Goal: Information Seeking & Learning: Find specific page/section

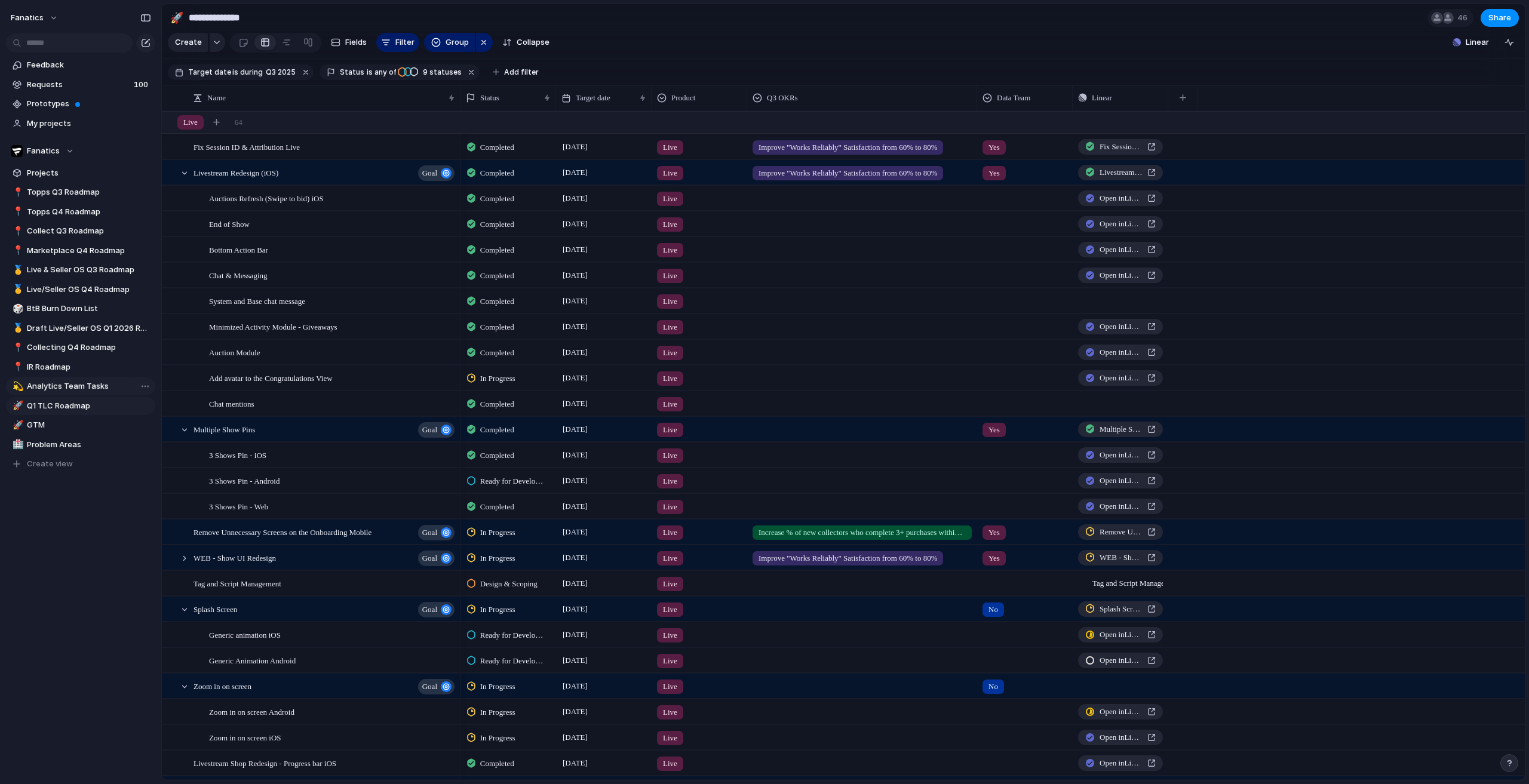
click at [76, 384] on span "Analytics Team Tasks" at bounding box center [89, 386] width 124 height 12
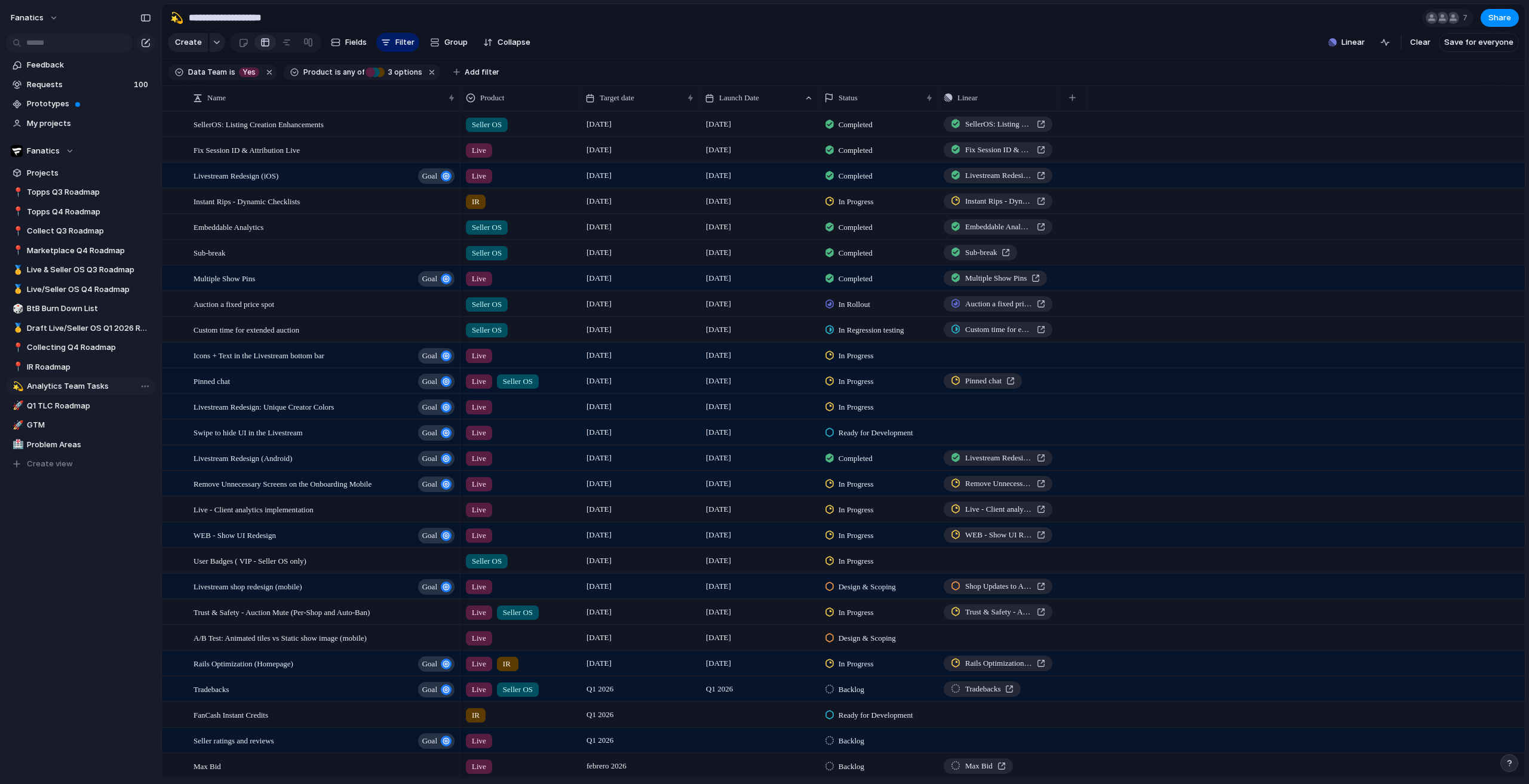
type input "**********"
click at [228, 362] on span "Icons + Text in the Livestream bottom bar" at bounding box center [259, 355] width 131 height 14
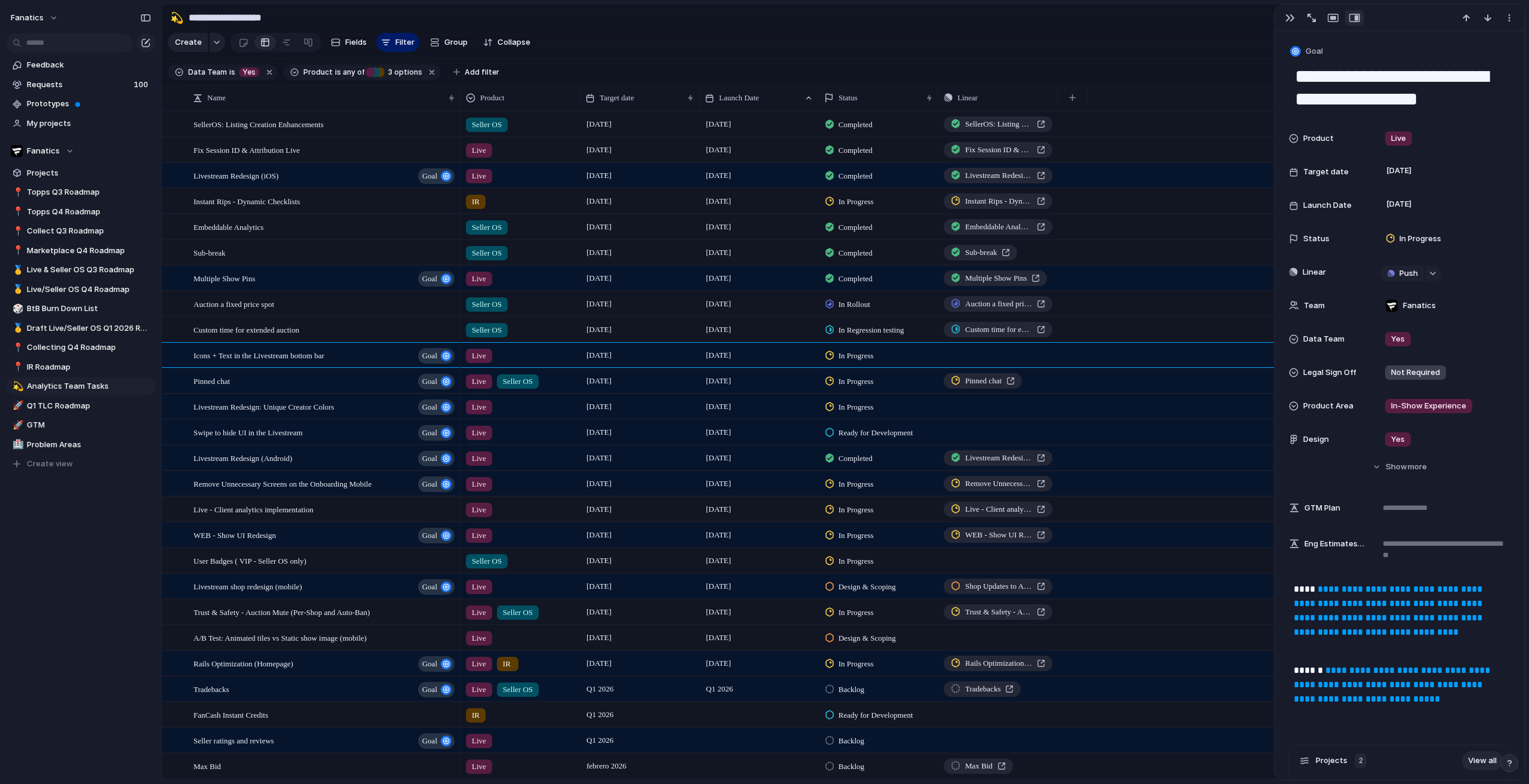
click at [1336, 591] on link "**********" at bounding box center [1390, 611] width 191 height 52
click at [267, 310] on span "Auction a fixed price spot" at bounding box center [233, 303] width 80 height 14
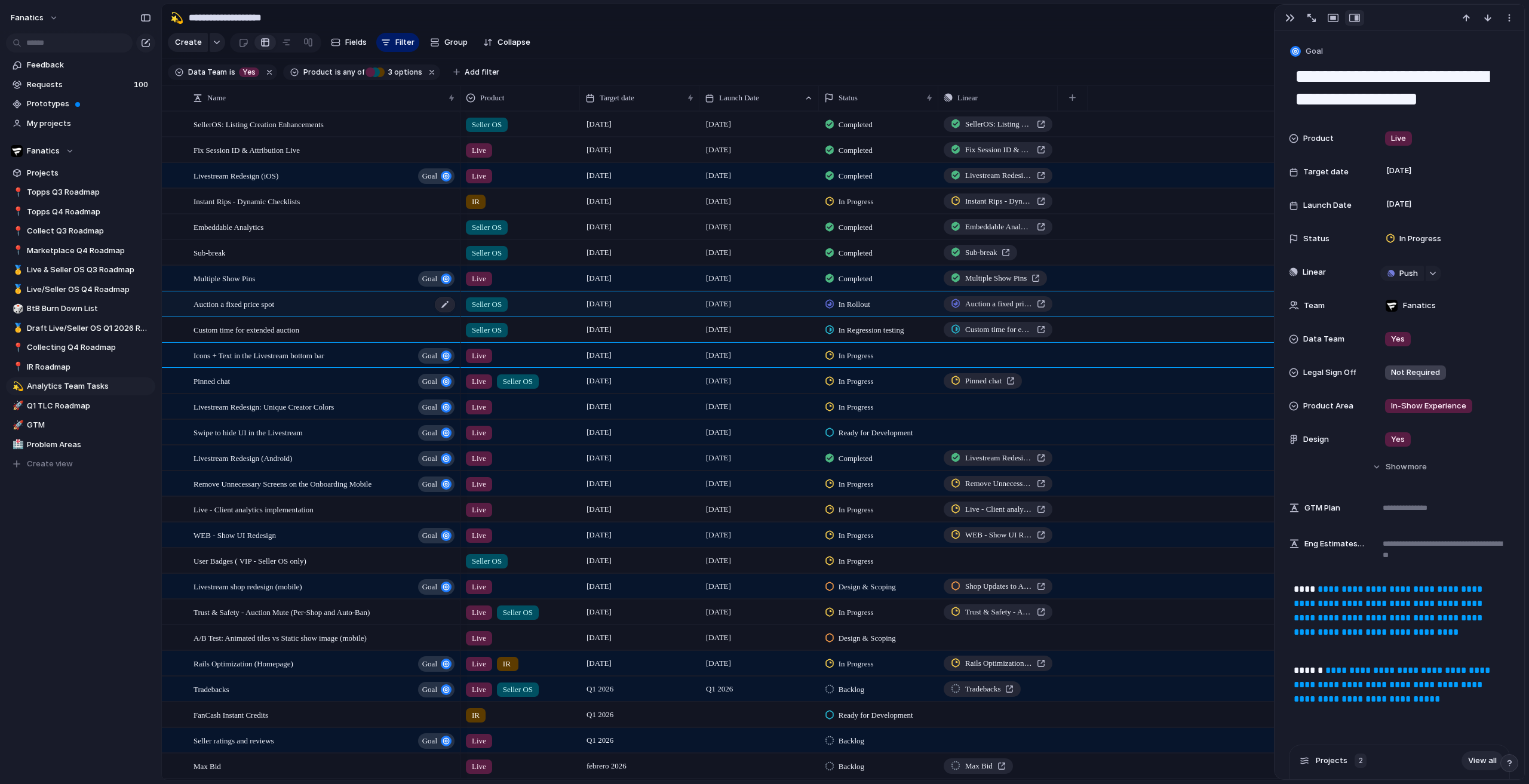
type textarea "**********"
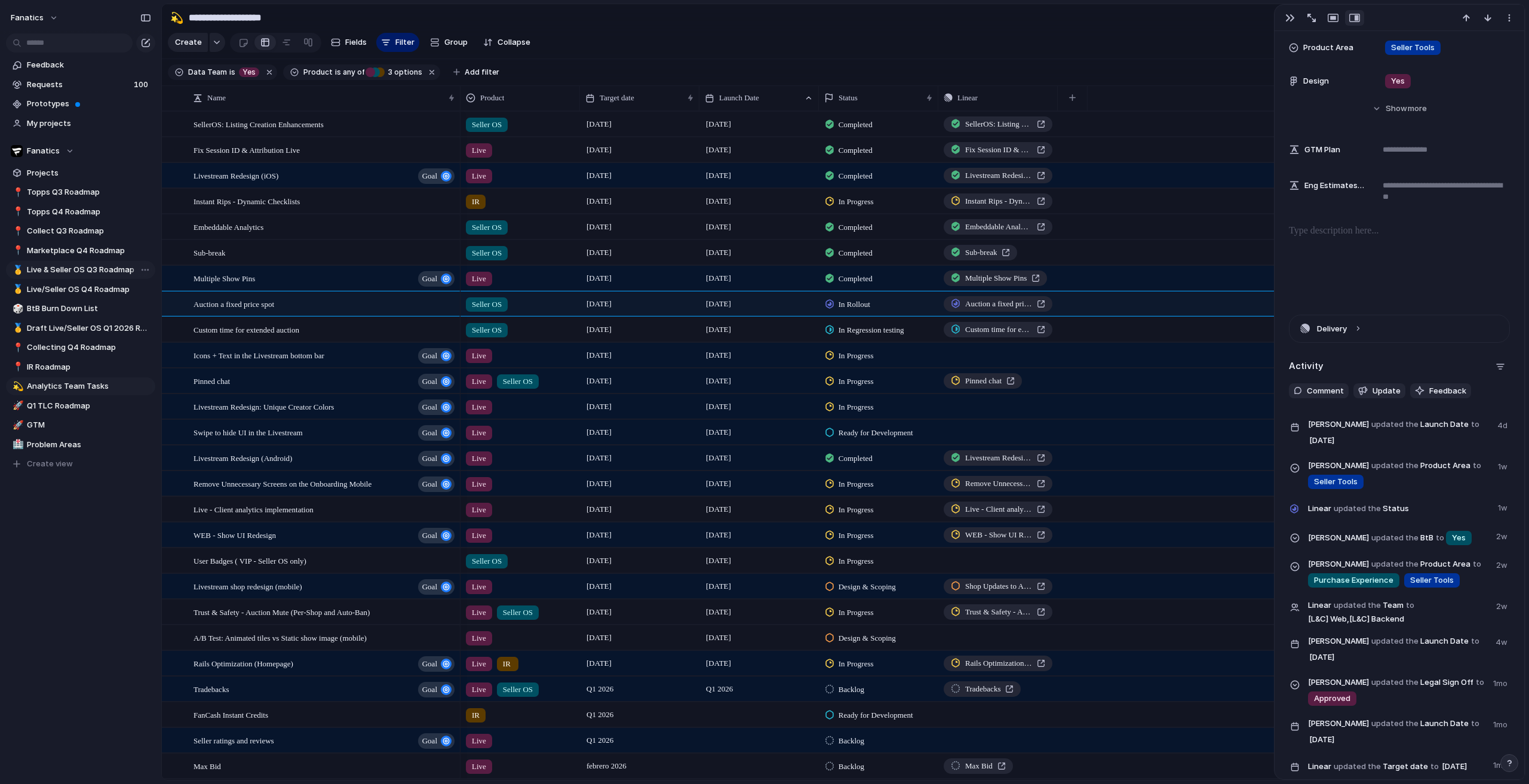
click at [72, 275] on span "Live & Seller OS Q3 Roadmap" at bounding box center [89, 270] width 124 height 12
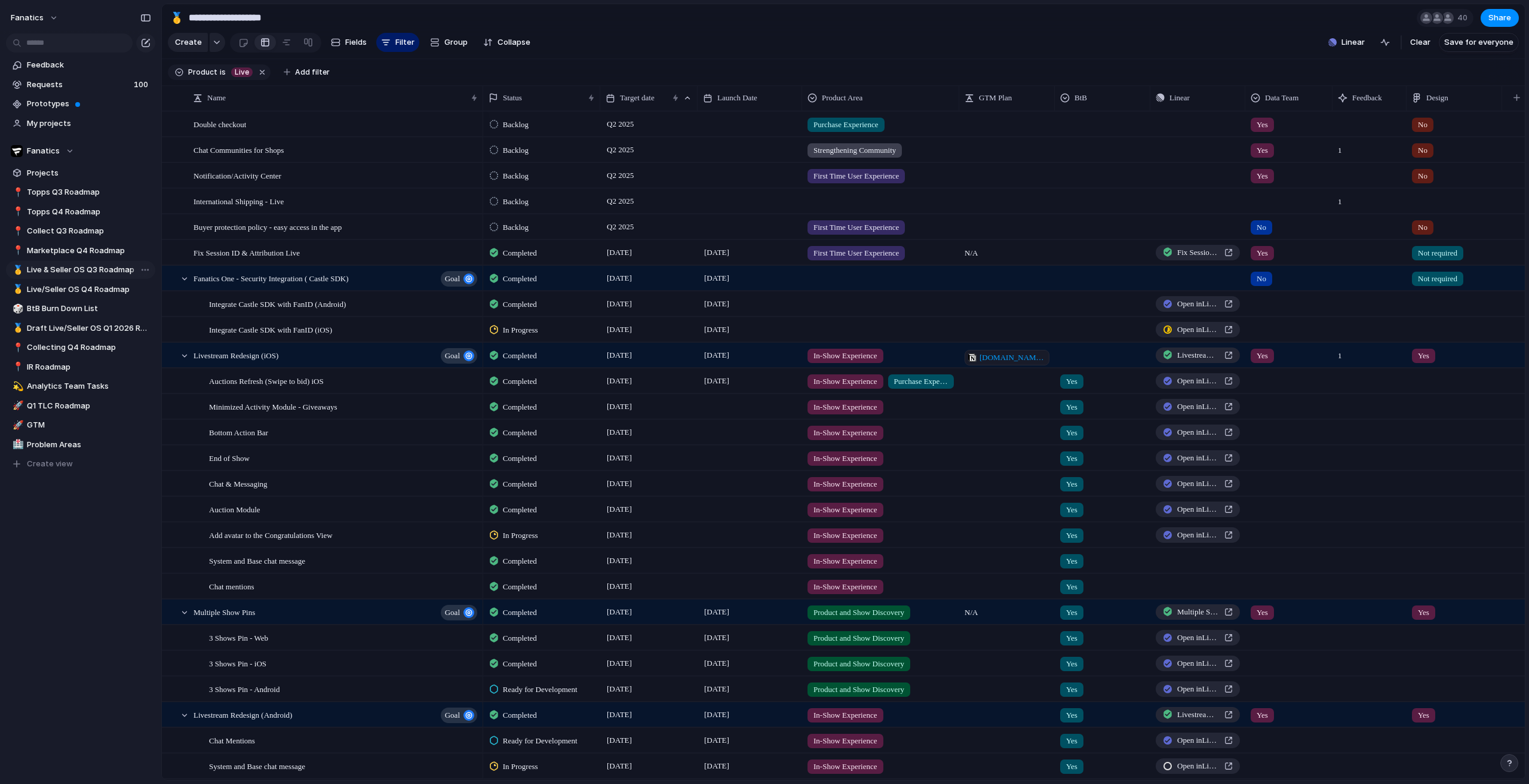
type input "**********"
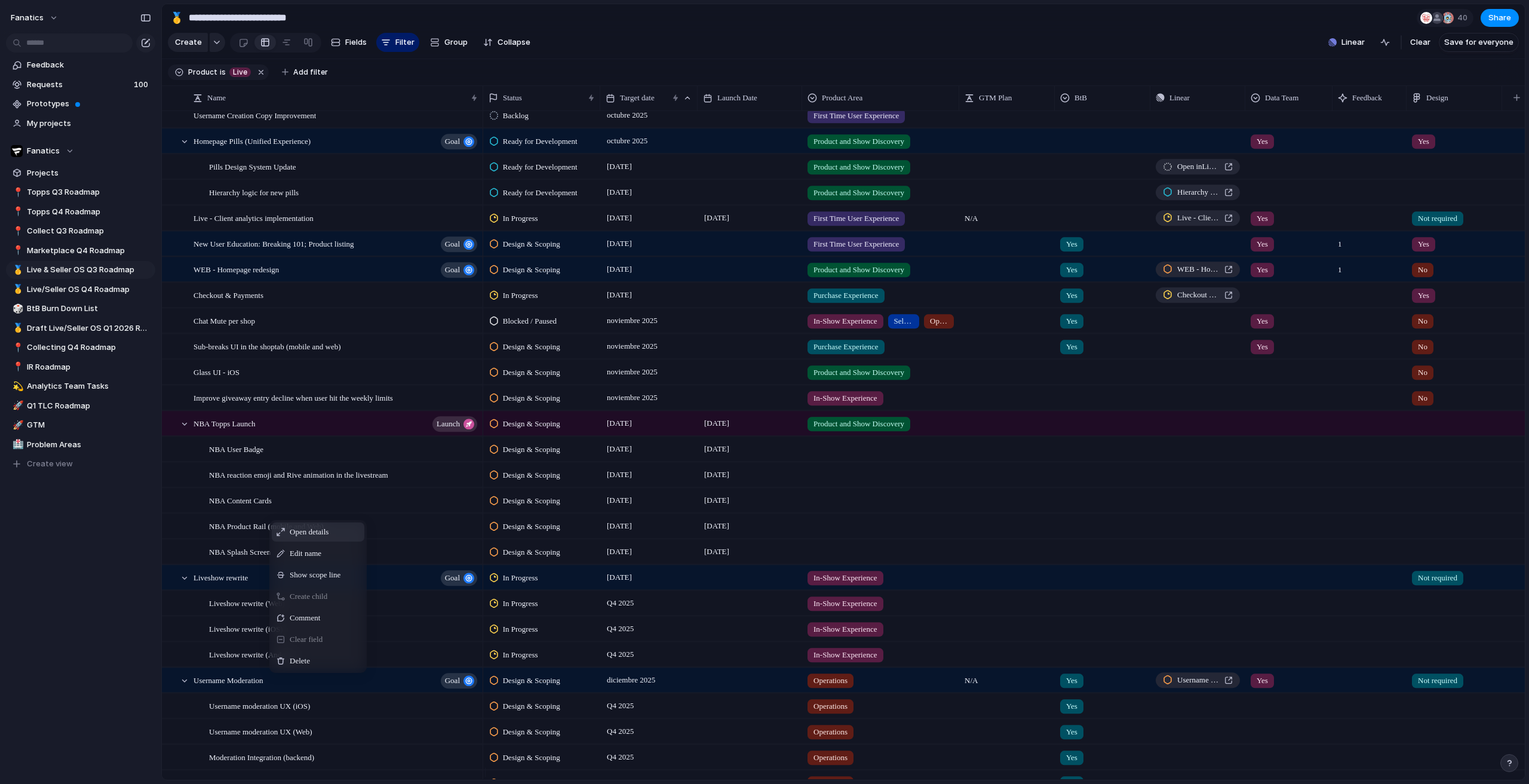
click at [102, 531] on div "Feedback Requests 100 Prototypes My projects Fanatics Projects 📍 Topps Q3 Roadm…" at bounding box center [80, 285] width 161 height 570
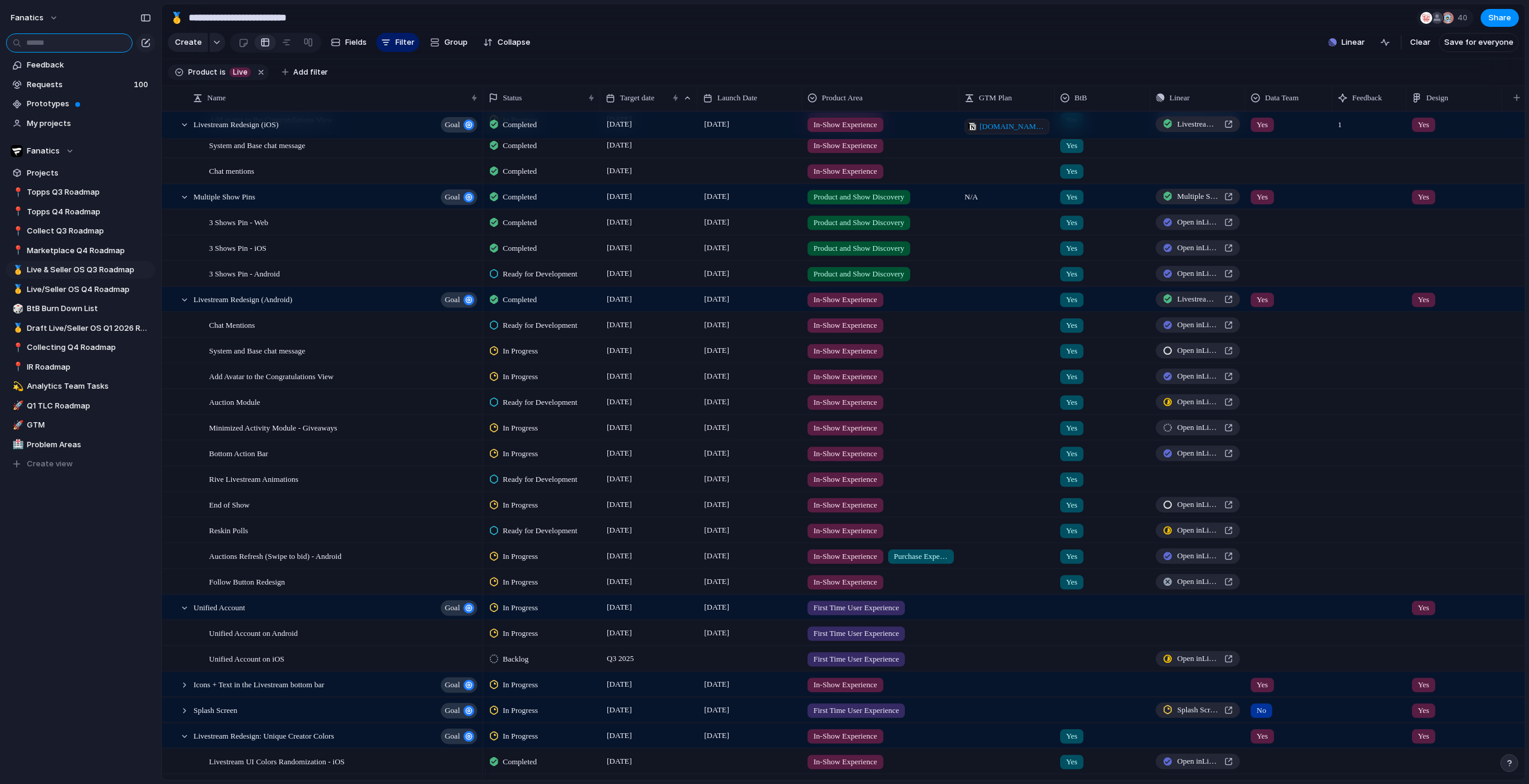
click at [85, 48] on input "text" at bounding box center [69, 43] width 126 height 19
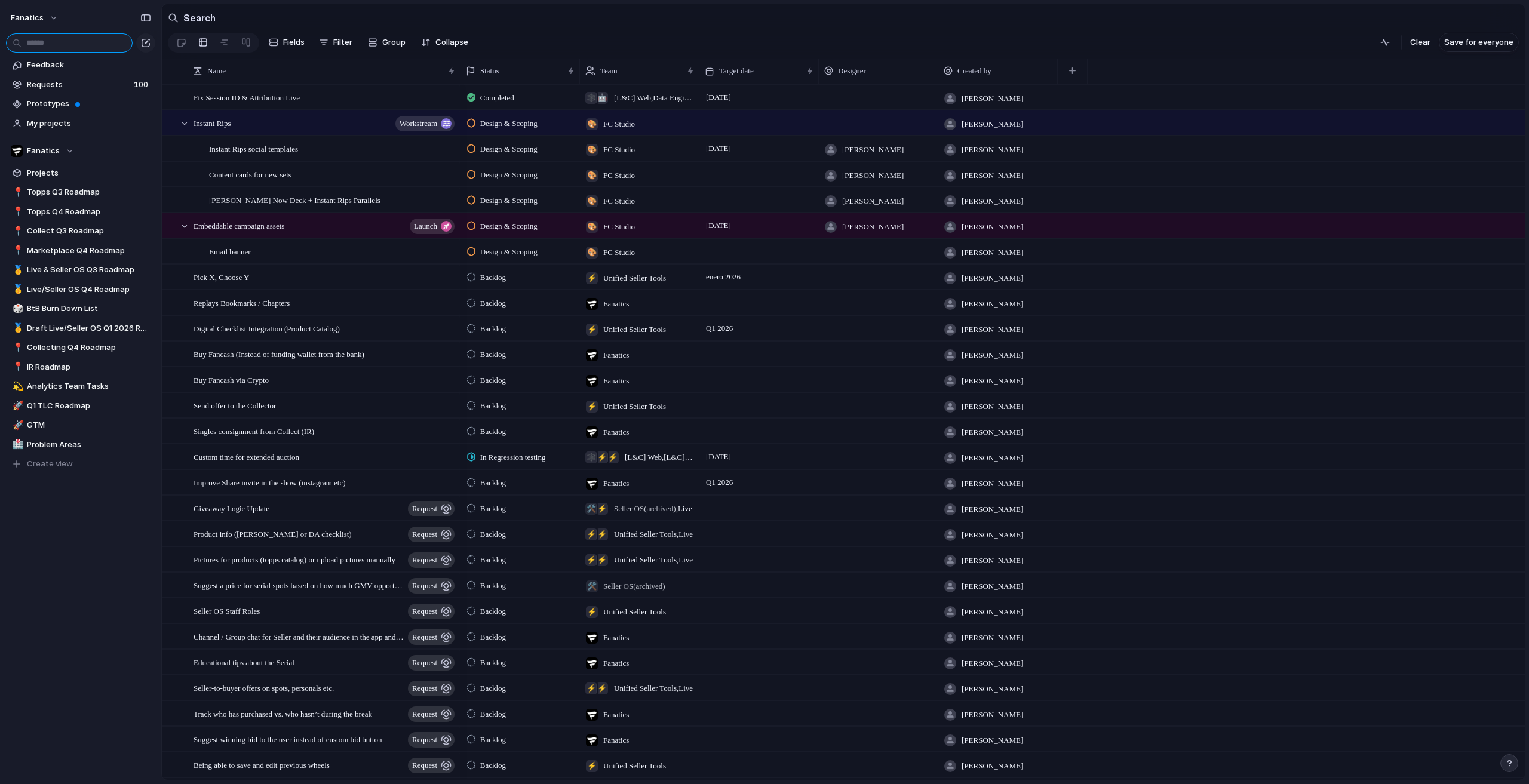
click at [90, 38] on input "text" at bounding box center [69, 43] width 126 height 19
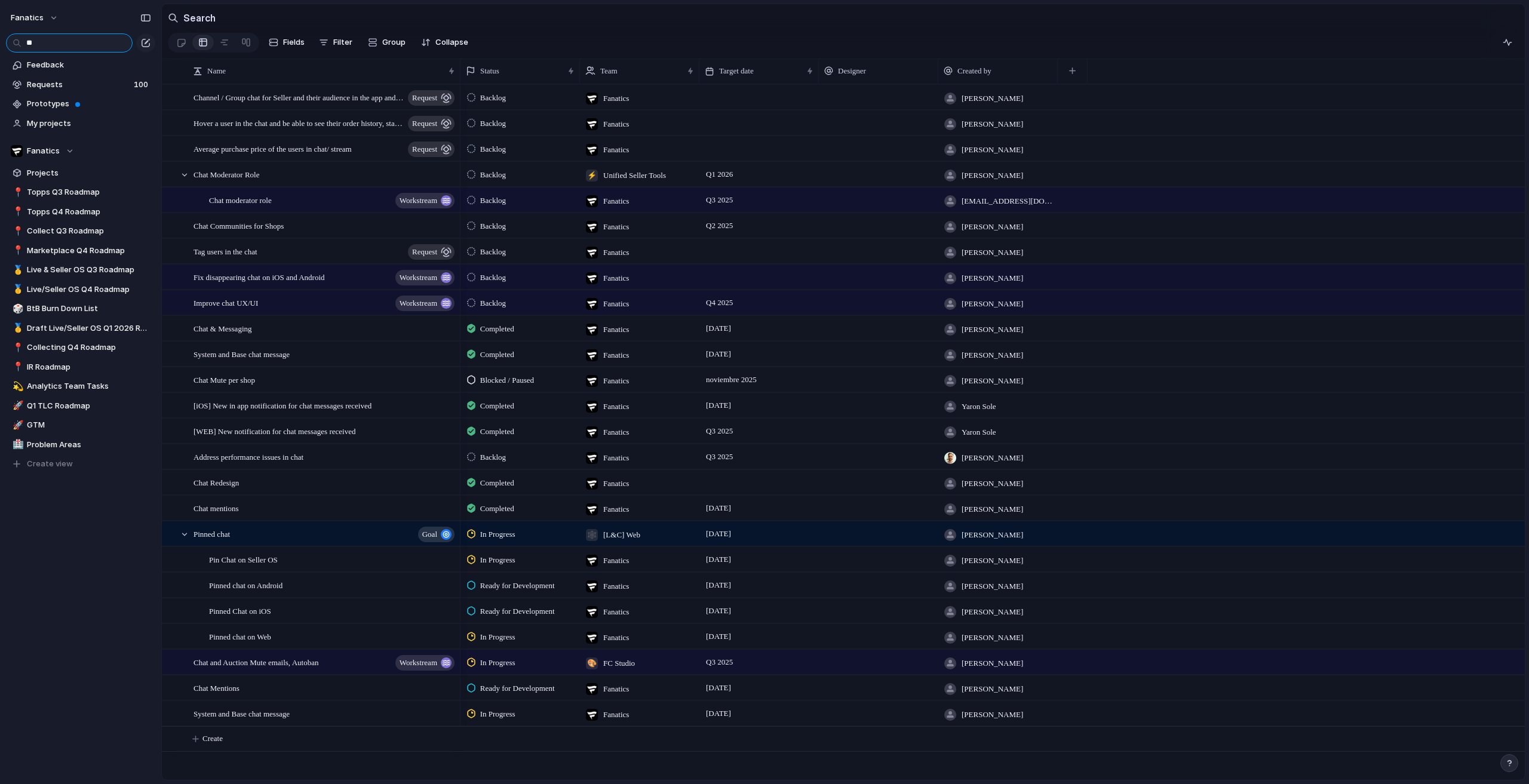
type input "*"
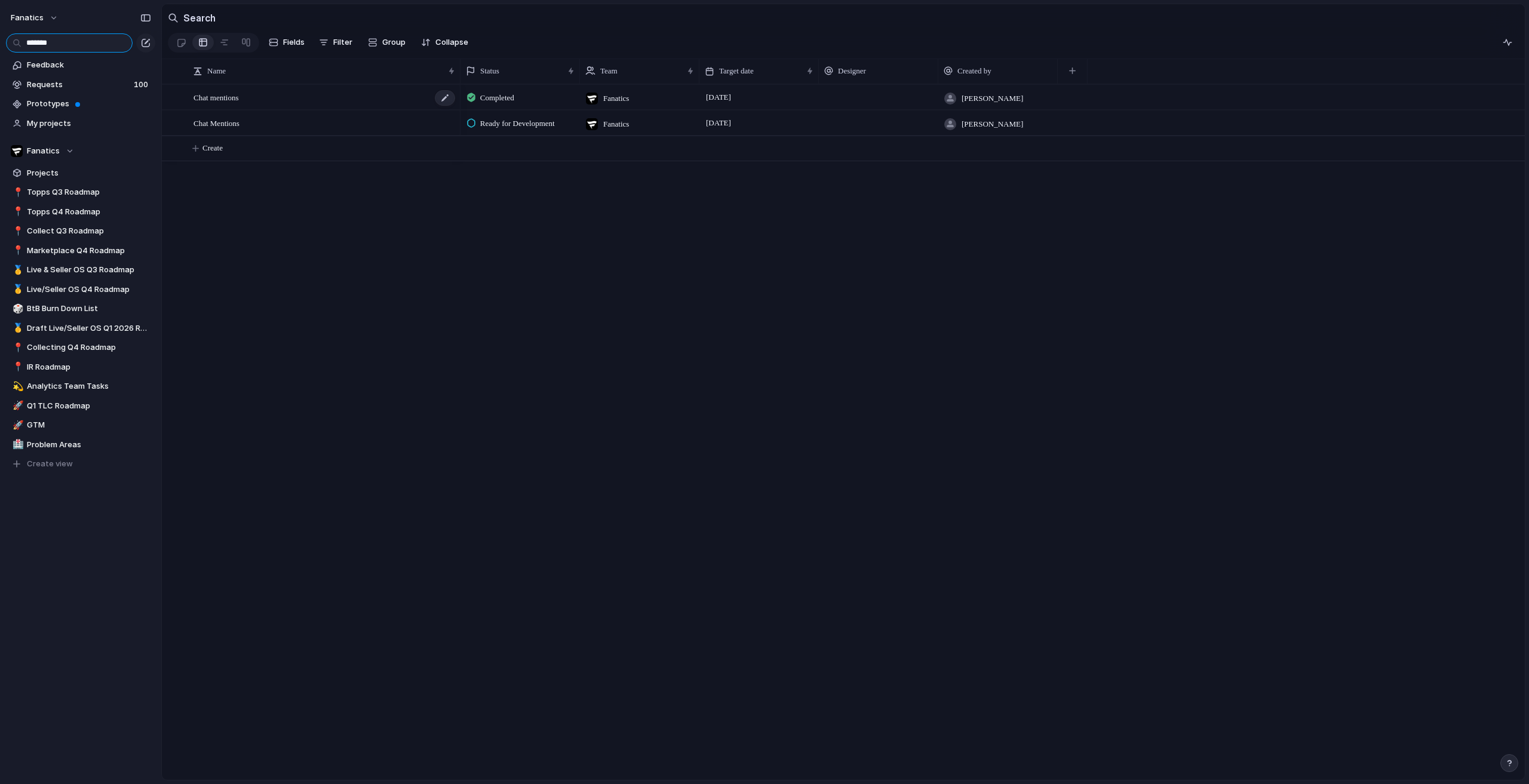
type input "*******"
click at [275, 110] on div "Chat mentions" at bounding box center [325, 97] width 263 height 25
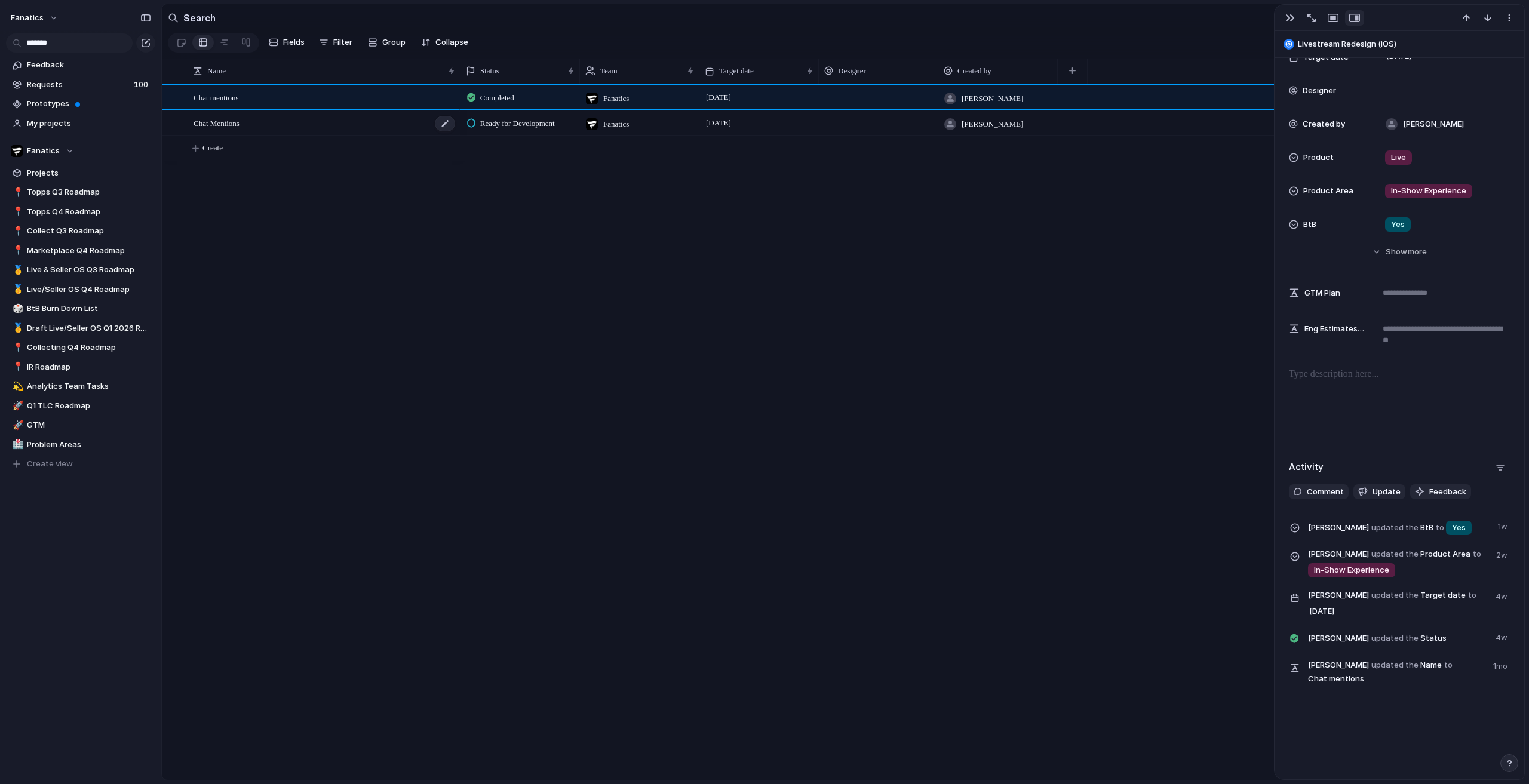
click at [269, 133] on div "Chat Mentions" at bounding box center [325, 124] width 263 height 25
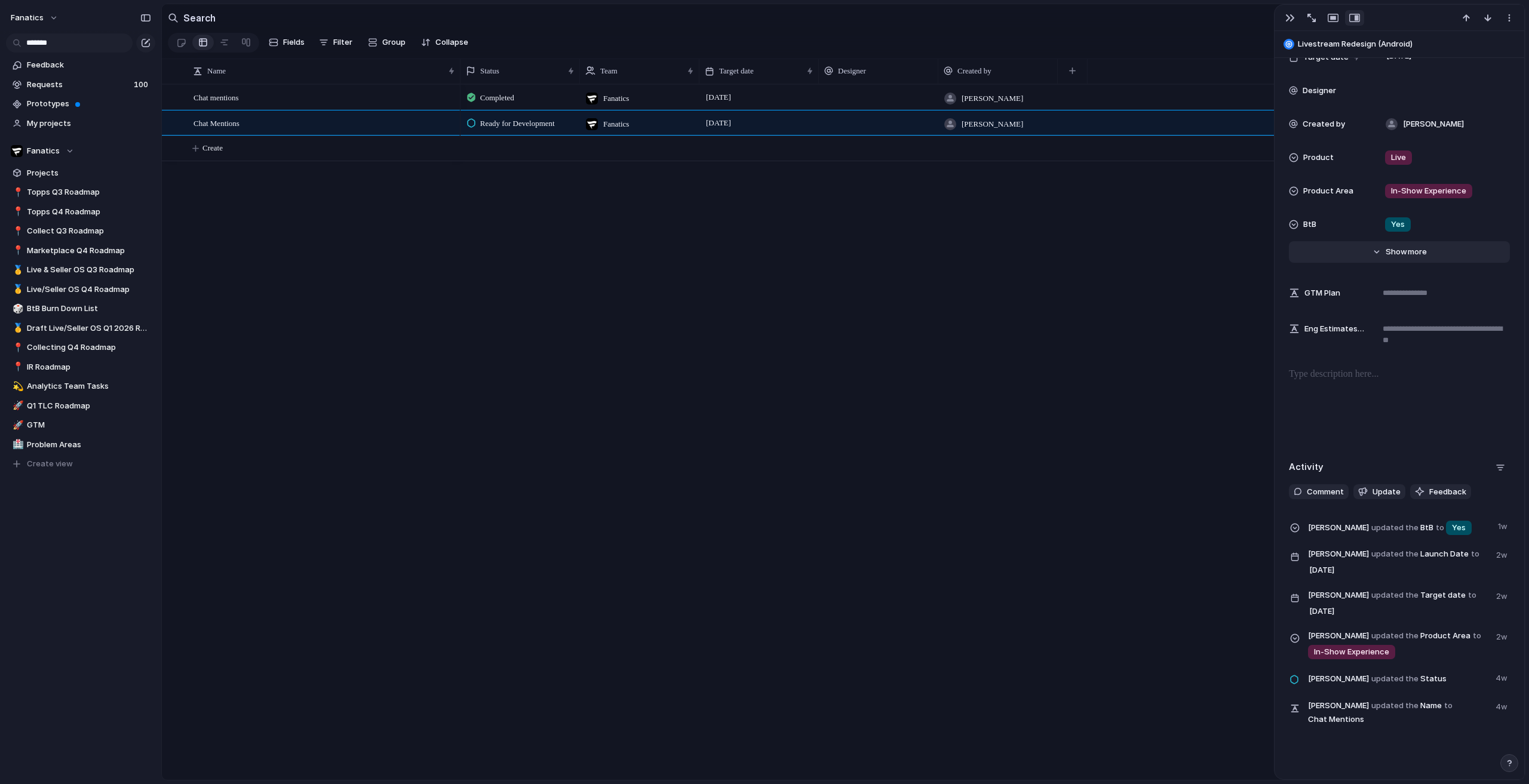
click at [1386, 253] on span "Show" at bounding box center [1396, 251] width 21 height 12
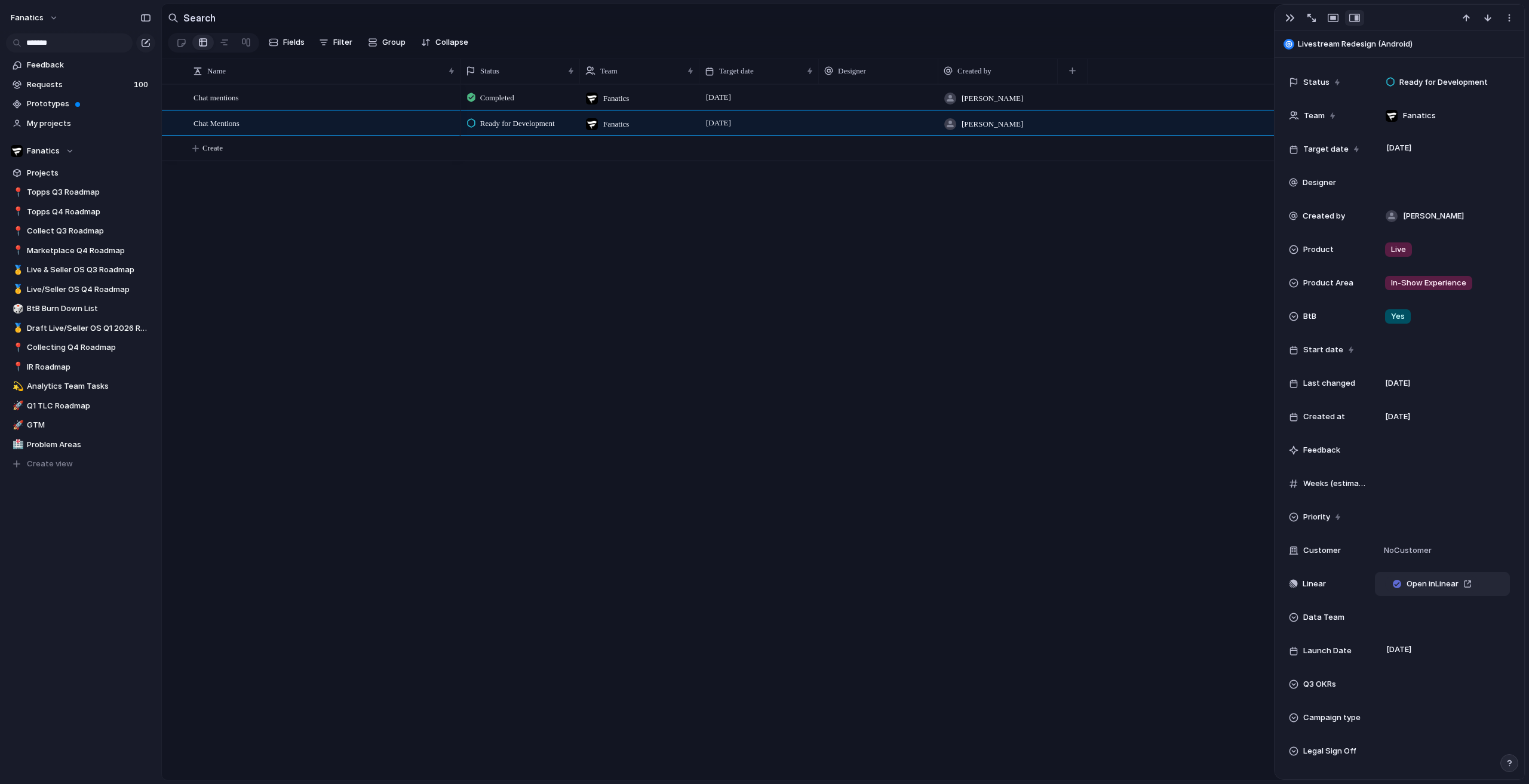
click at [1437, 575] on div "Open in Linear" at bounding box center [1442, 584] width 135 height 24
click at [1429, 590] on link "Open in Linear" at bounding box center [1432, 584] width 94 height 16
click at [262, 99] on div "Chat mentions" at bounding box center [325, 97] width 263 height 25
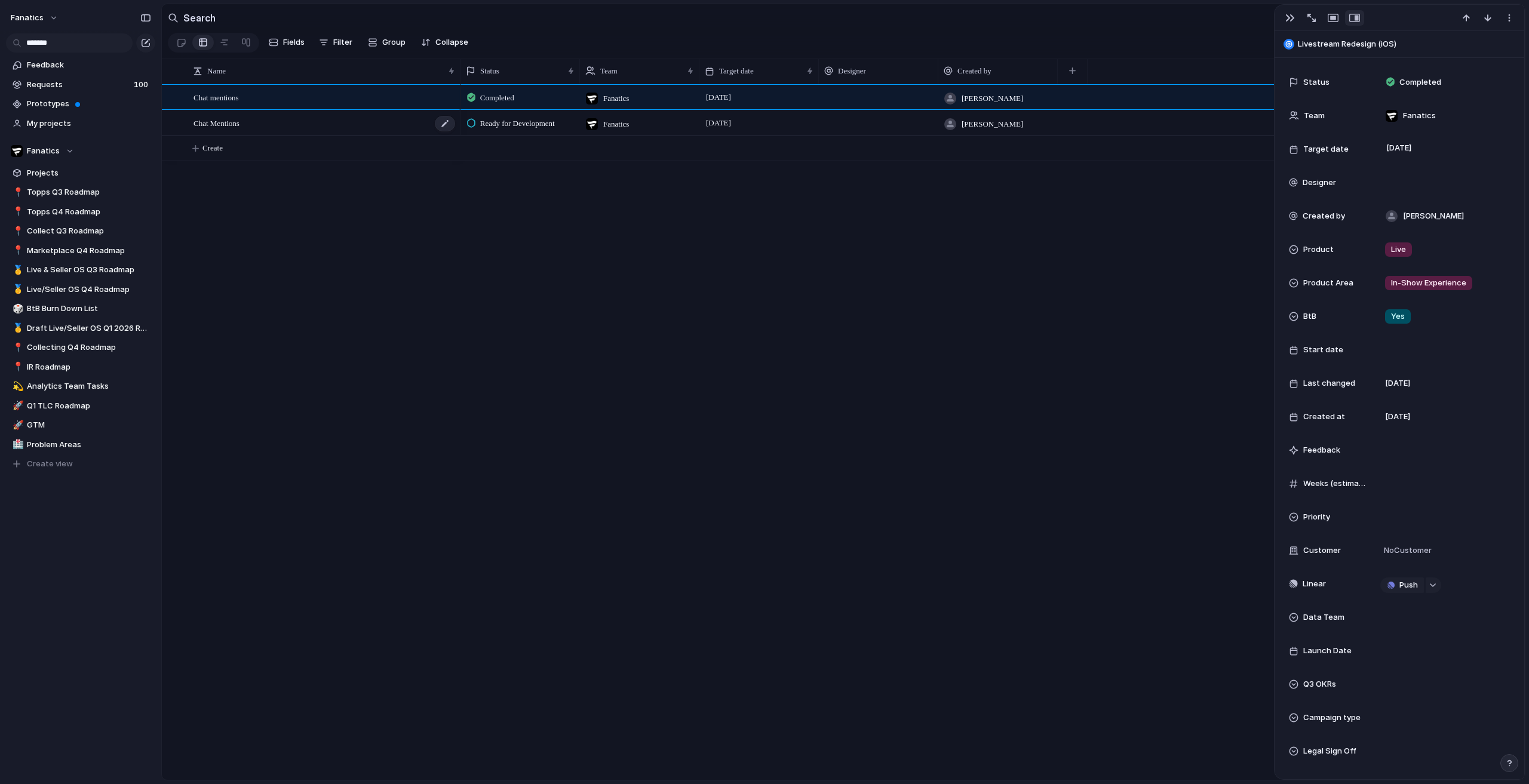
click at [266, 126] on div "Chat Mentions" at bounding box center [325, 124] width 263 height 25
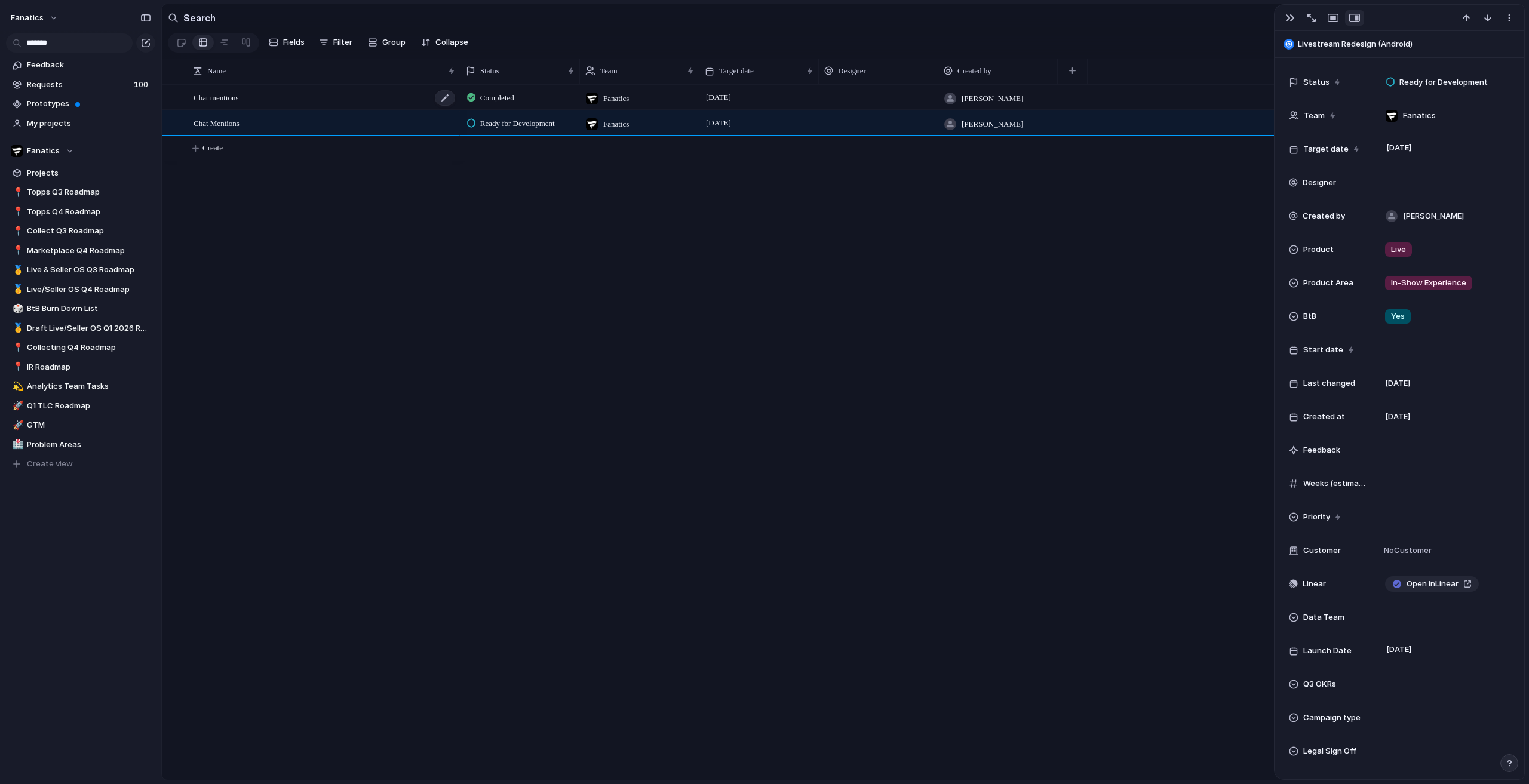
click at [264, 110] on div "Chat mentions" at bounding box center [325, 97] width 263 height 25
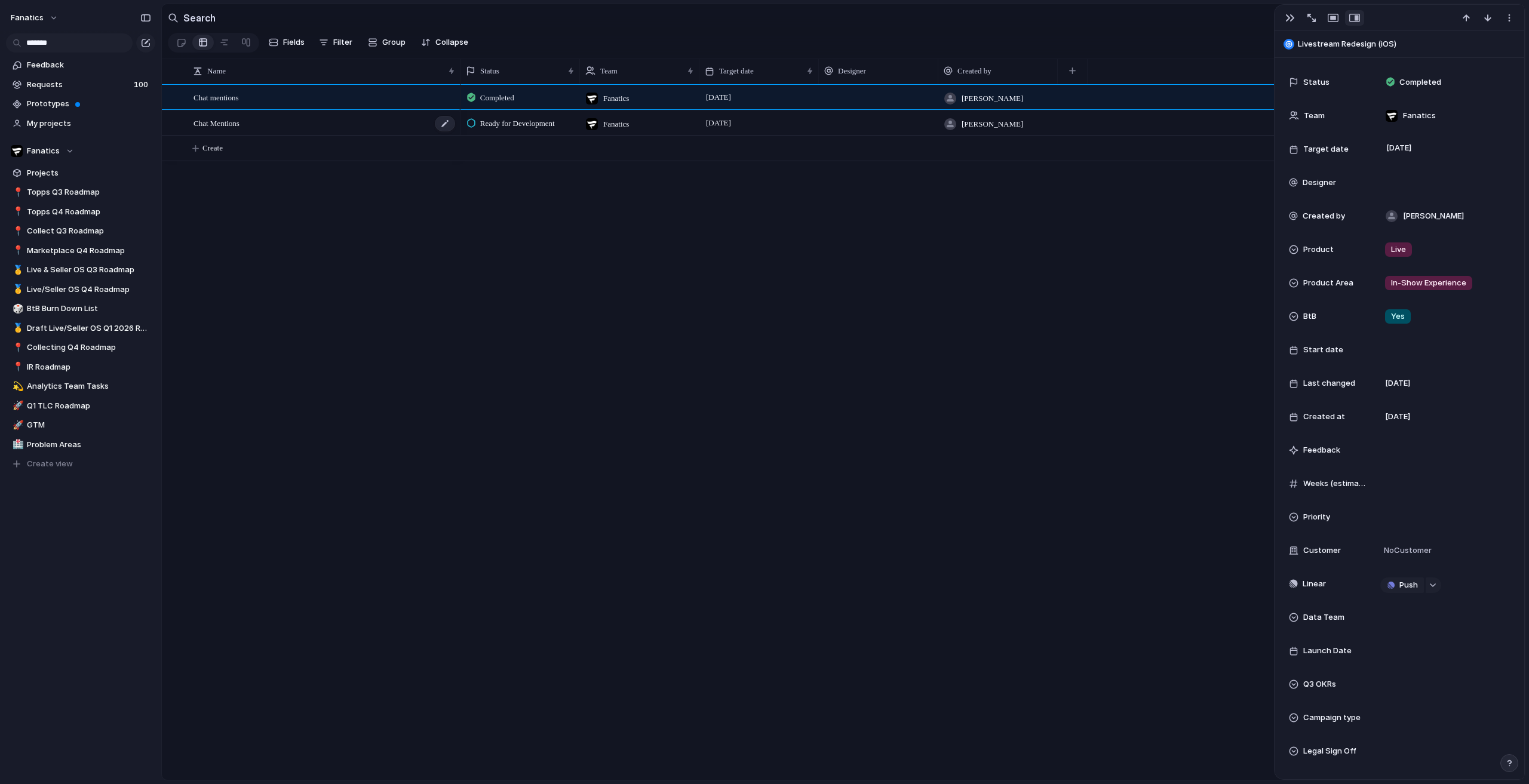
click at [268, 129] on div "Chat Mentions" at bounding box center [325, 124] width 263 height 25
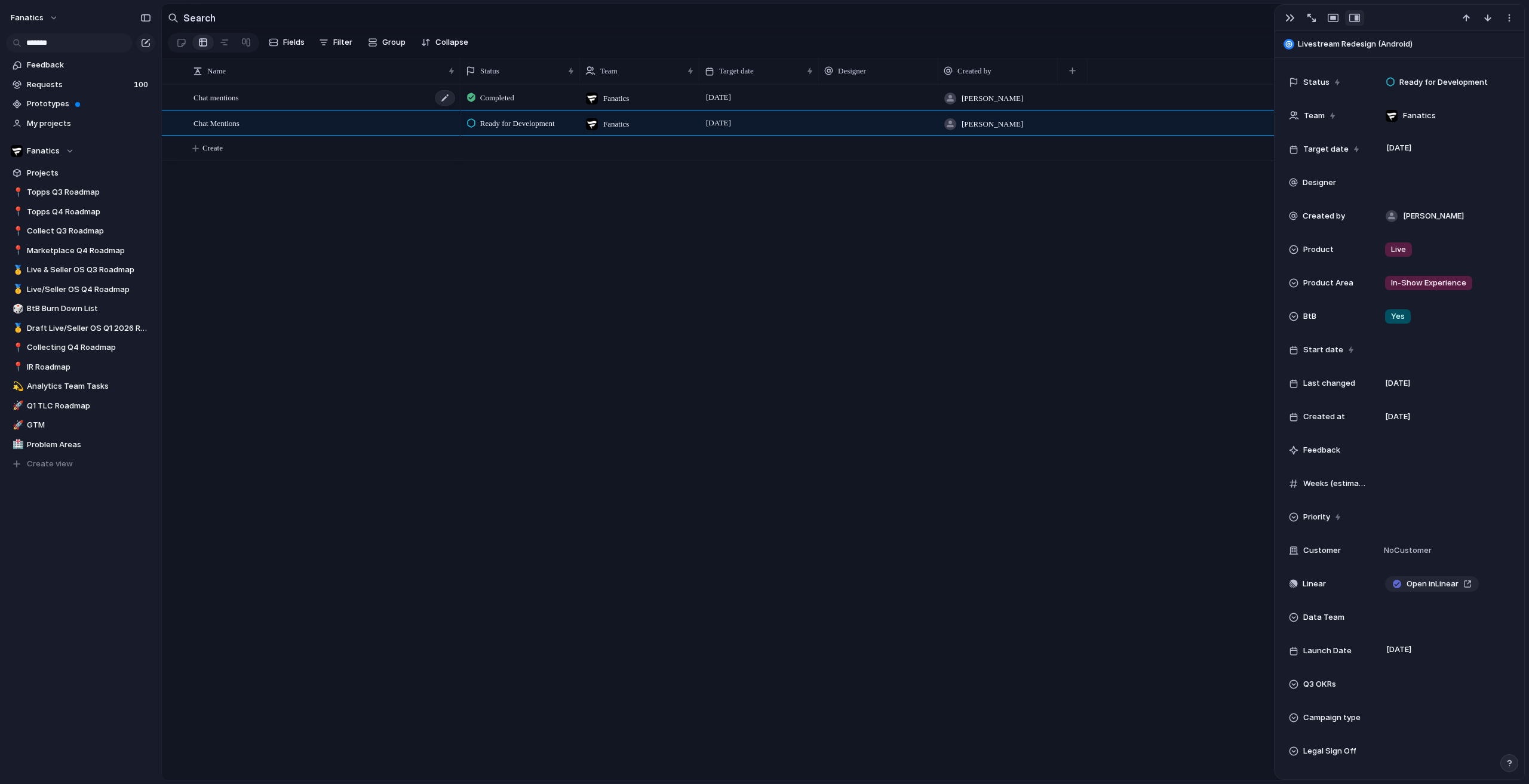
click at [270, 102] on div "Chat mentions" at bounding box center [325, 97] width 263 height 25
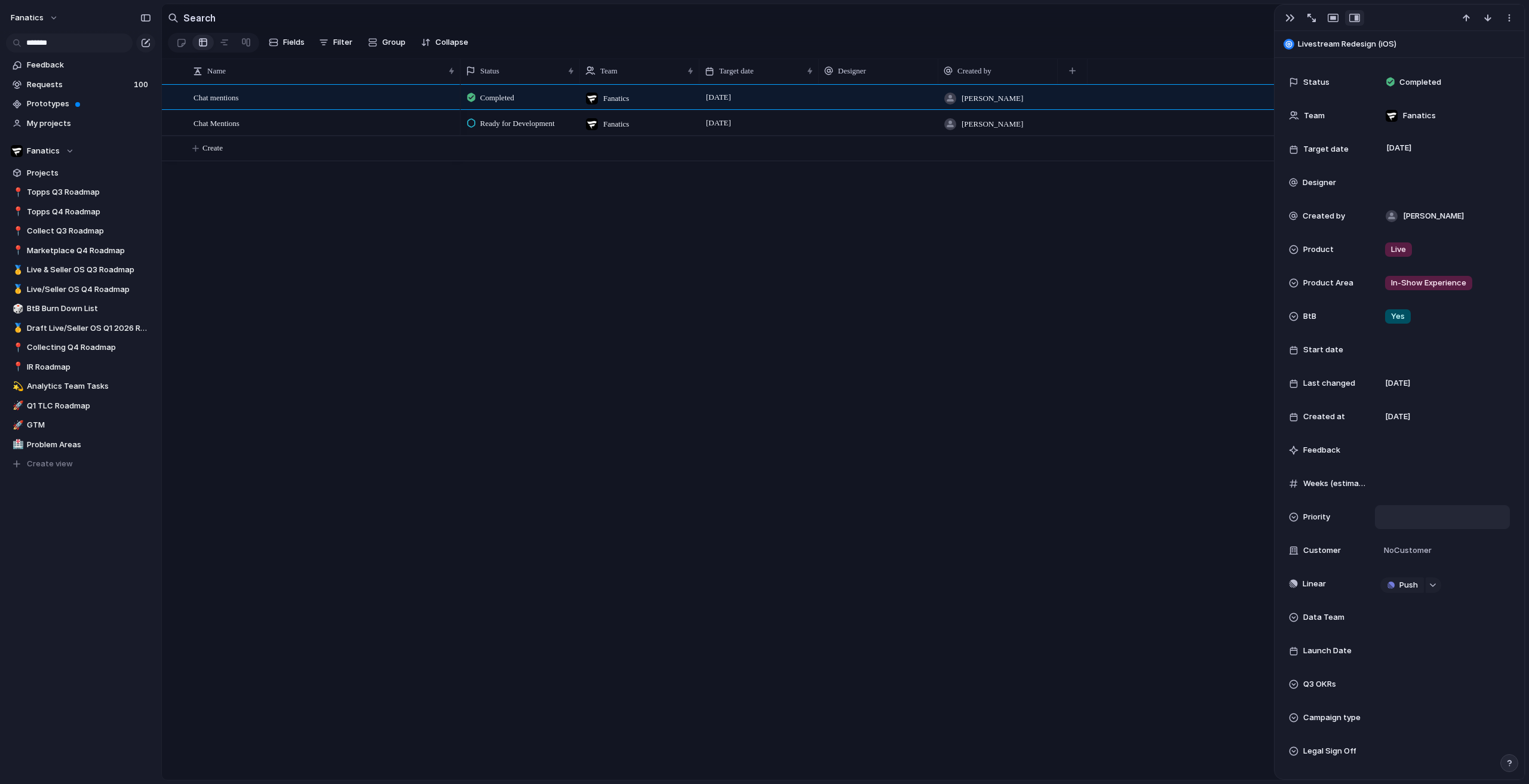
scroll to position [239, 0]
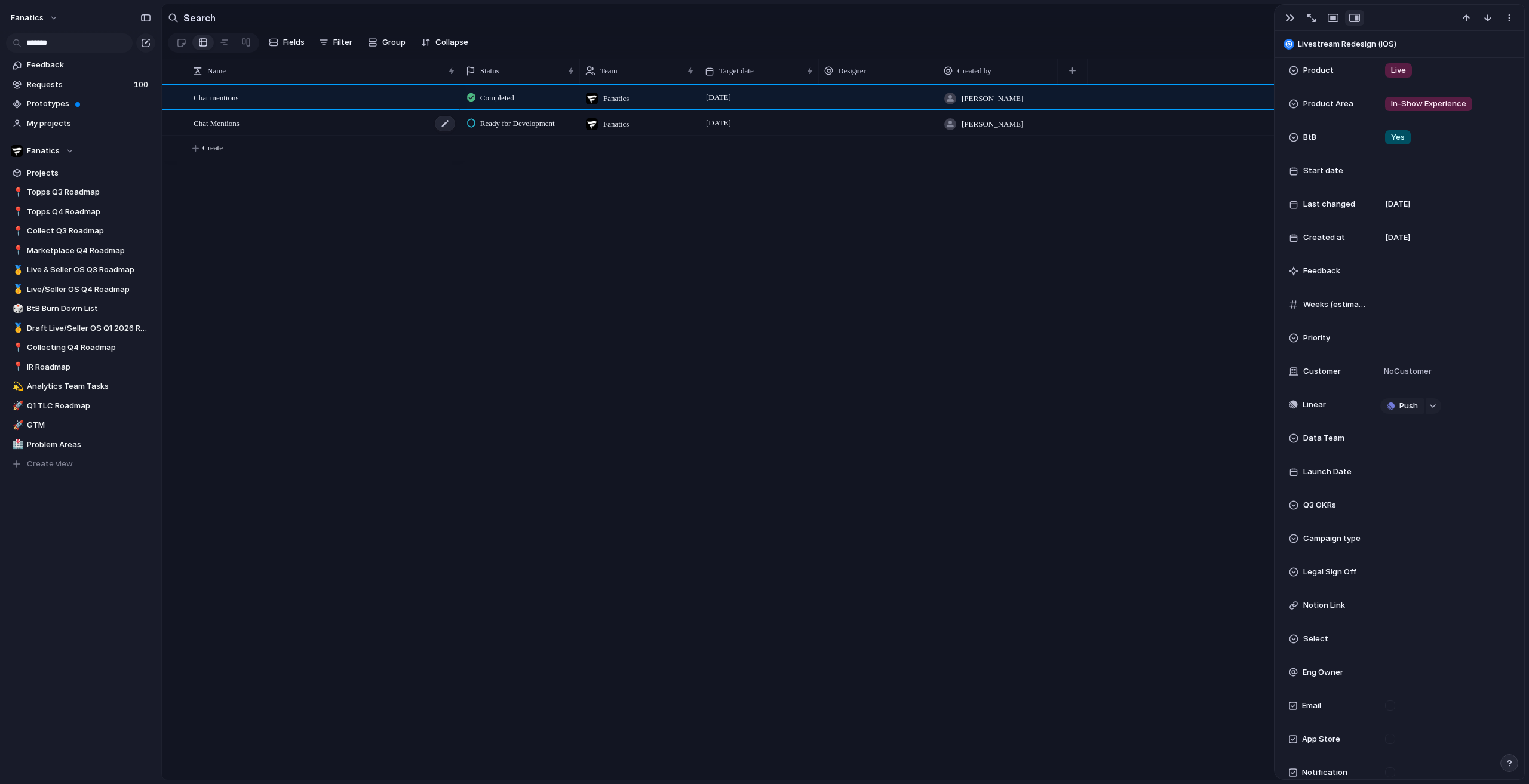
click at [334, 136] on div "Chat Mentions" at bounding box center [325, 124] width 263 height 25
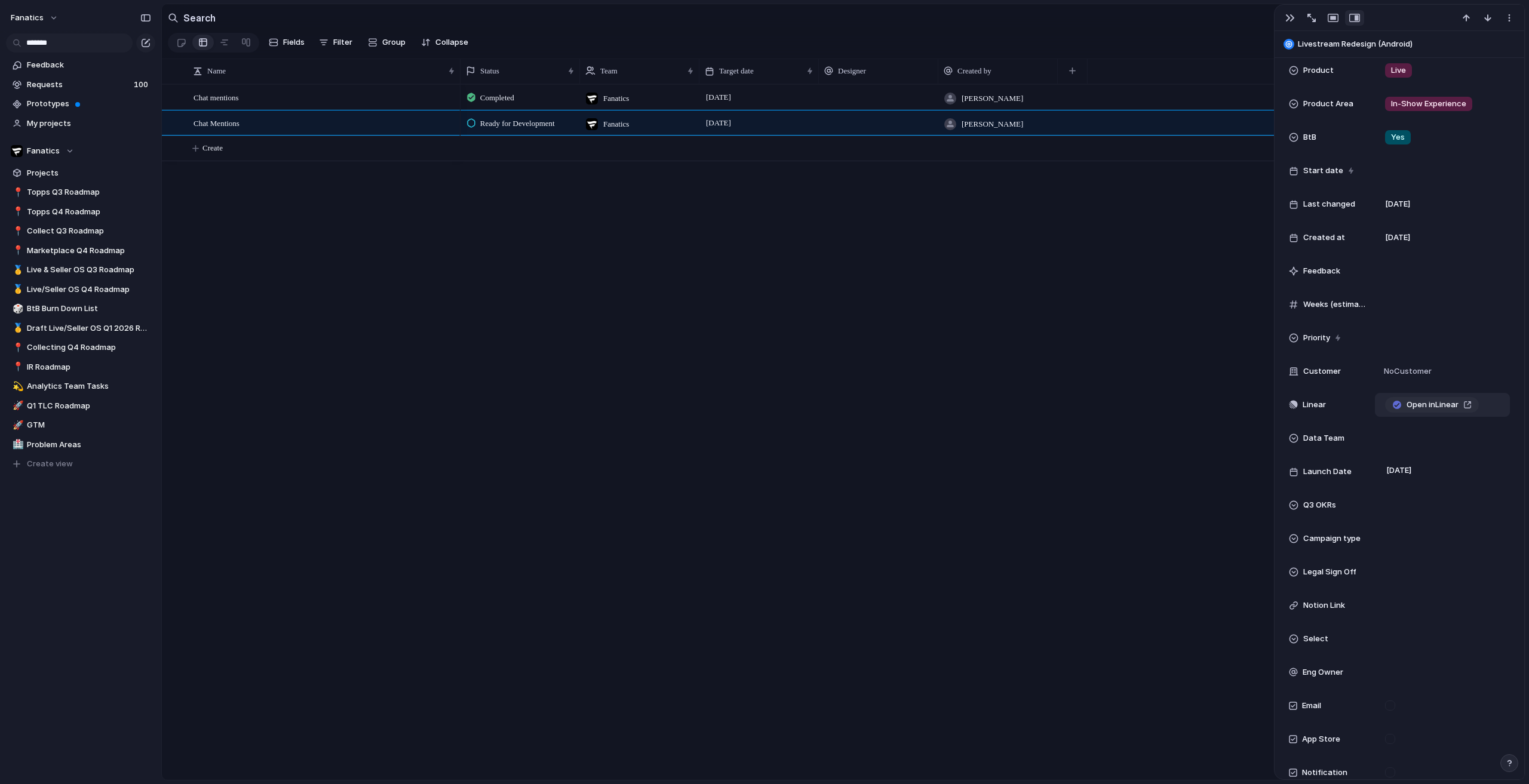
click at [1412, 402] on span "Open in Linear" at bounding box center [1433, 404] width 52 height 12
